Goal: Communication & Community: Connect with others

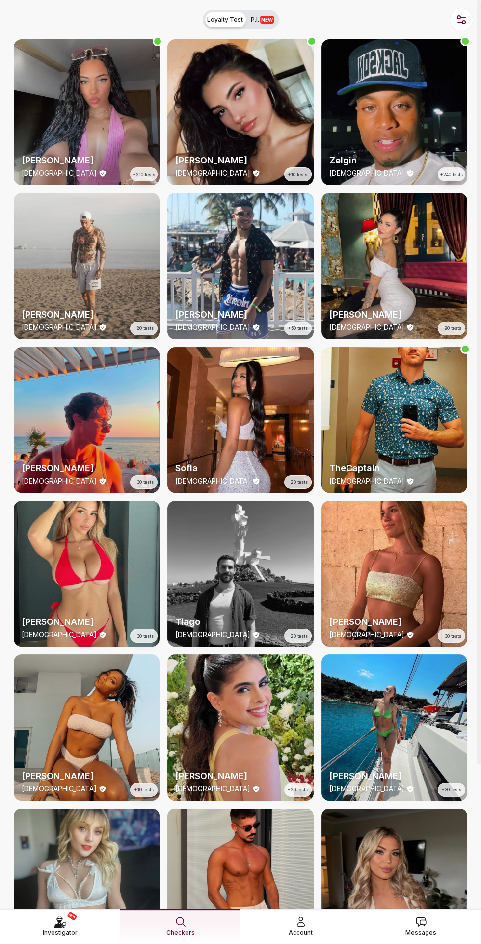
click at [430, 874] on link "Messages" at bounding box center [421, 926] width 120 height 35
